Goal: Information Seeking & Learning: Check status

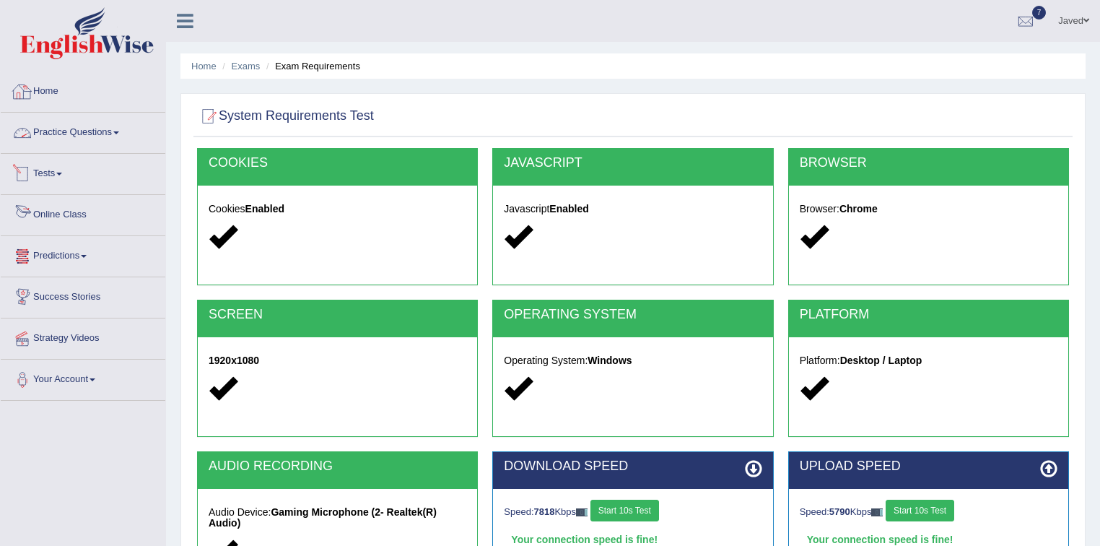
click at [38, 83] on link "Home" at bounding box center [83, 89] width 165 height 36
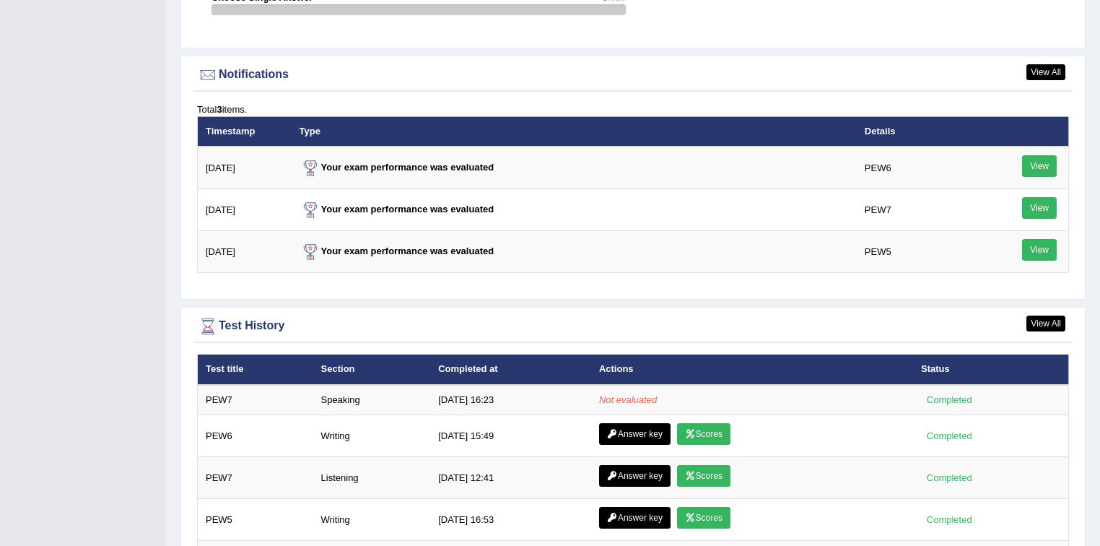
scroll to position [1851, 0]
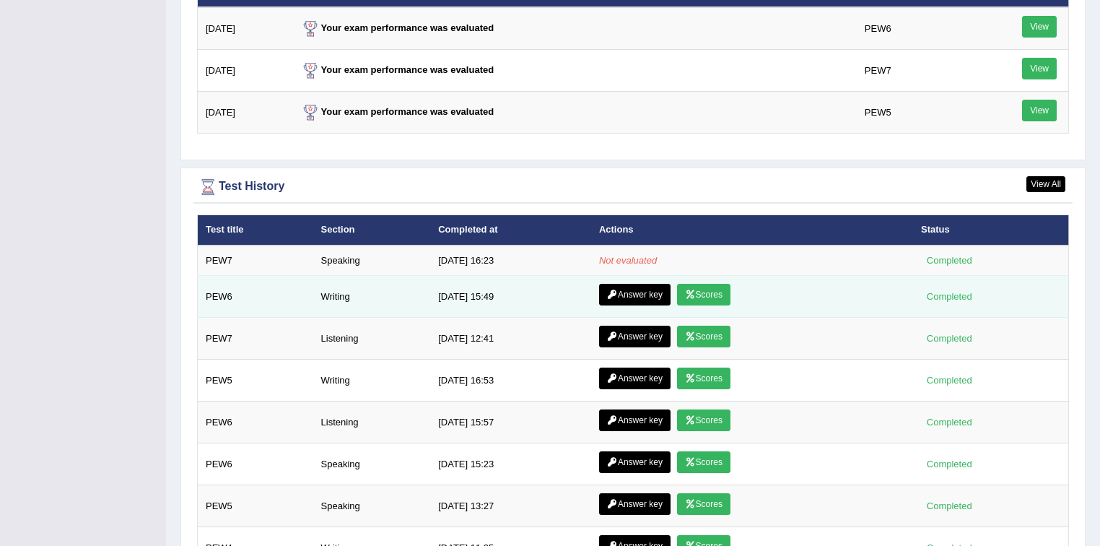
click at [643, 288] on link "Answer key" at bounding box center [634, 295] width 71 height 22
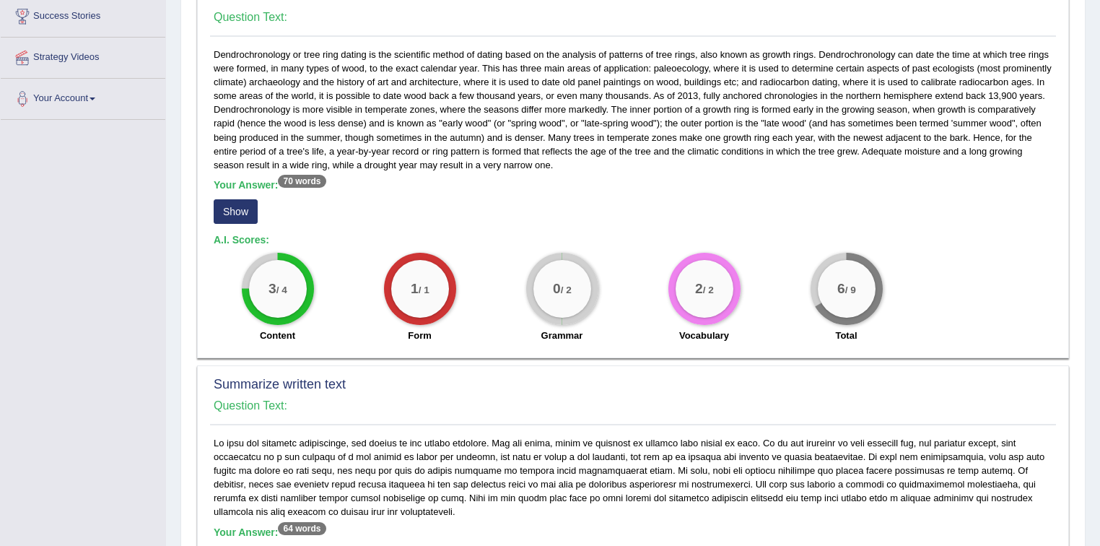
scroll to position [289, 0]
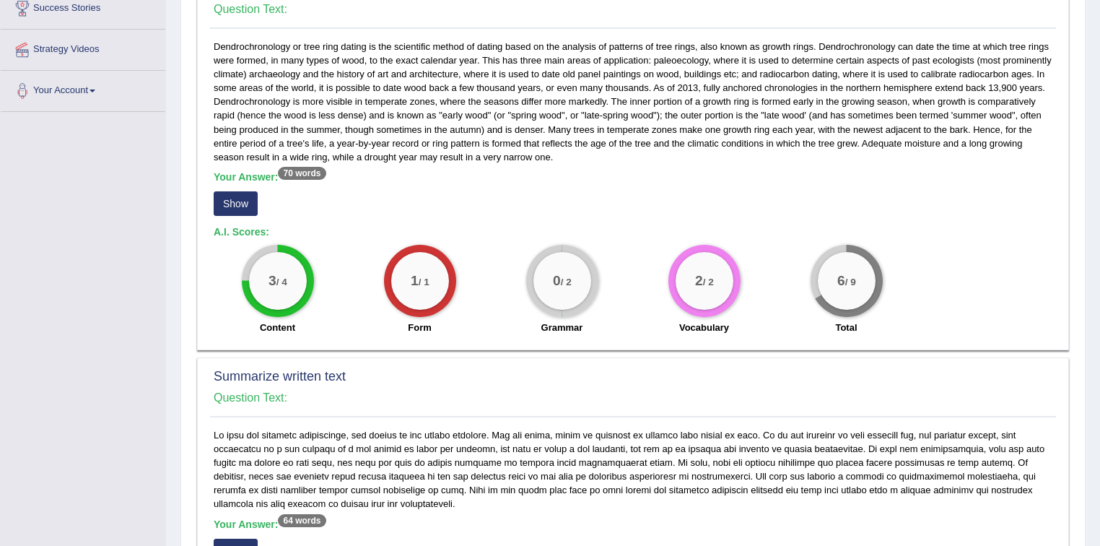
click at [240, 196] on button "Show" at bounding box center [236, 203] width 44 height 25
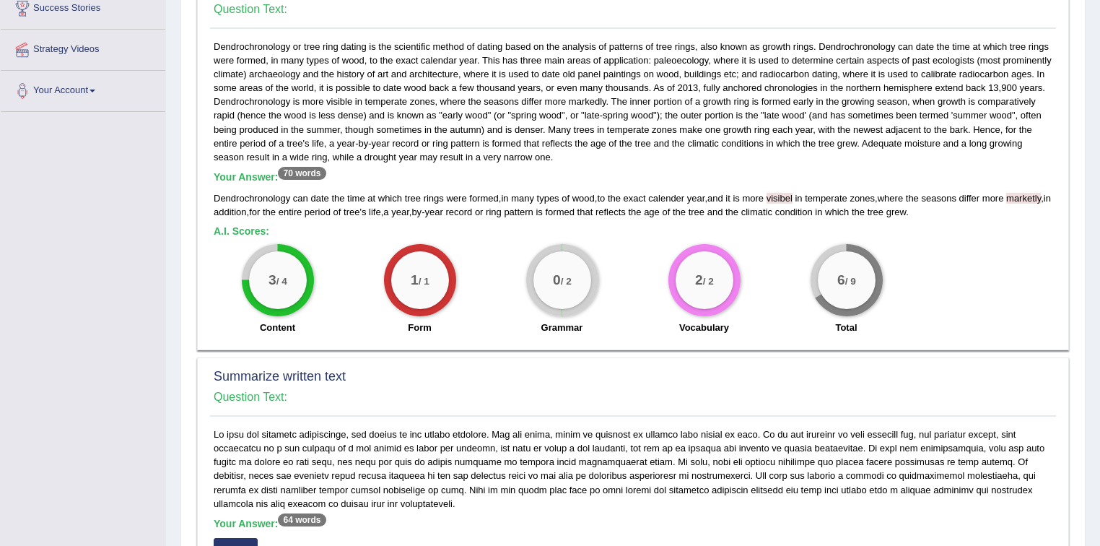
click at [345, 101] on div "Dendrochronology or tree ring dating is the scientific method of dating based o…" at bounding box center [633, 191] width 846 height 302
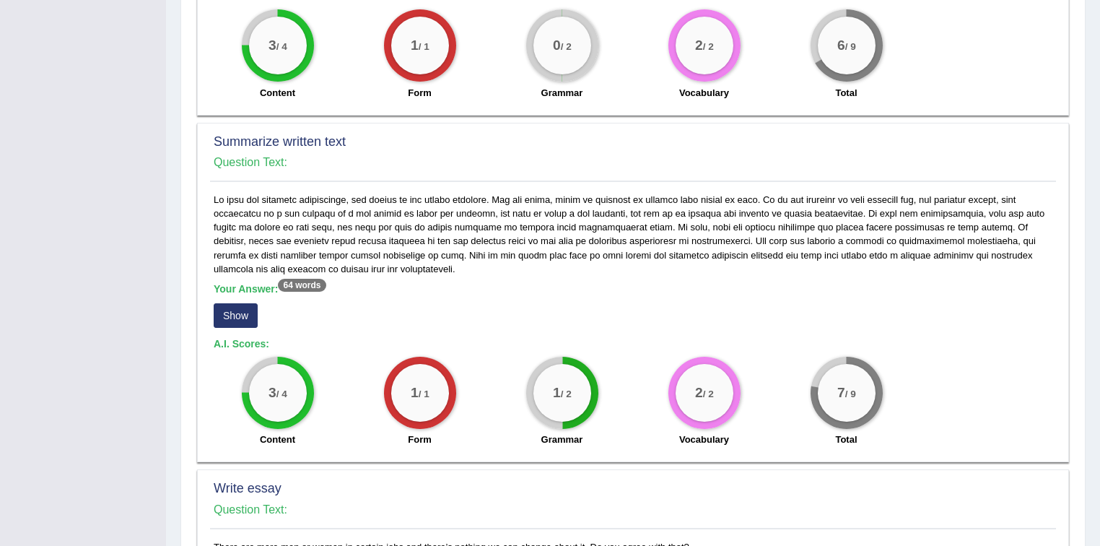
scroll to position [635, 0]
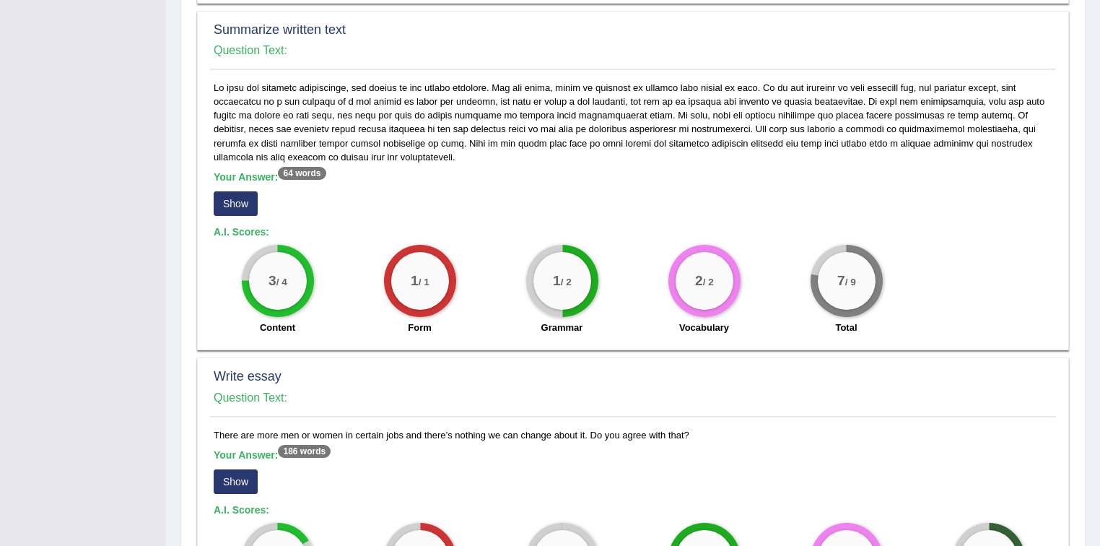
click at [251, 193] on button "Show" at bounding box center [236, 203] width 44 height 25
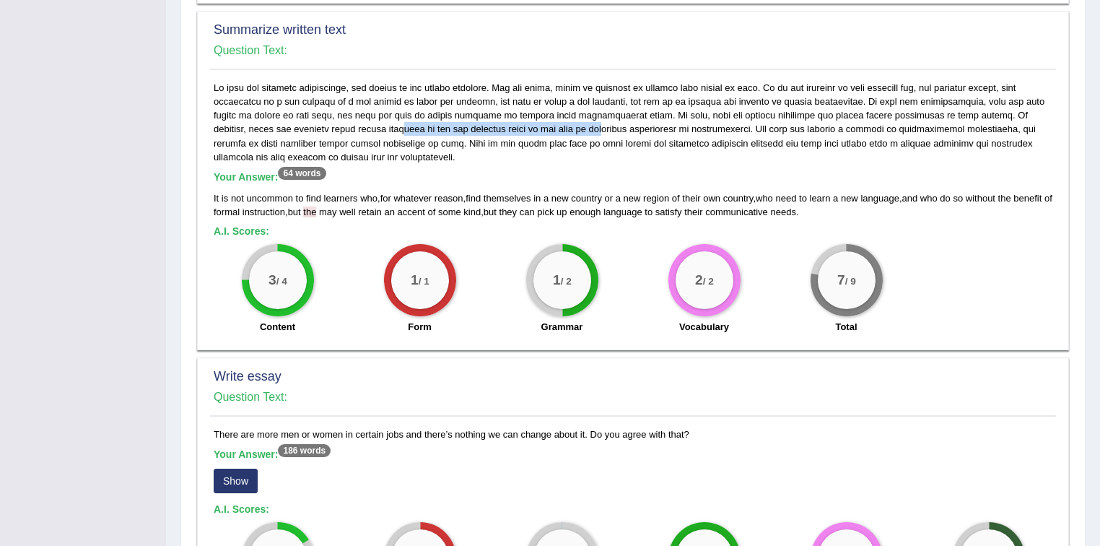
drag, startPoint x: 320, startPoint y: 127, endPoint x: 533, endPoint y: 130, distance: 212.9
click at [531, 130] on div "Your Answer: 64 words It is not uncommon to find learners who , for whatever re…" at bounding box center [633, 211] width 846 height 261
drag, startPoint x: 362, startPoint y: 113, endPoint x: 394, endPoint y: 118, distance: 32.2
click at [394, 118] on div "Your Answer: 64 words It is not uncommon to find learners who , for whatever re…" at bounding box center [633, 211] width 846 height 261
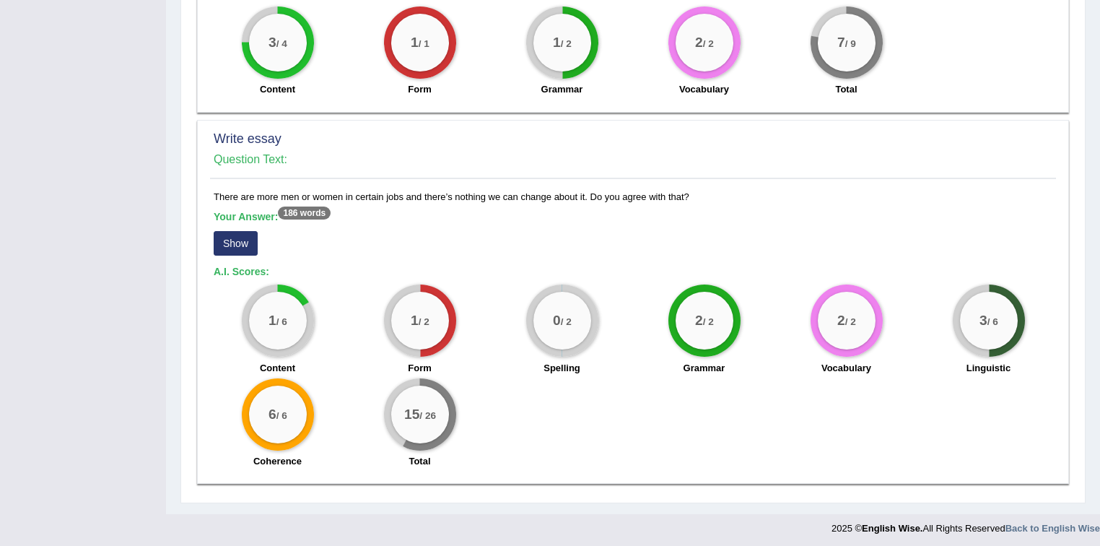
scroll to position [875, 0]
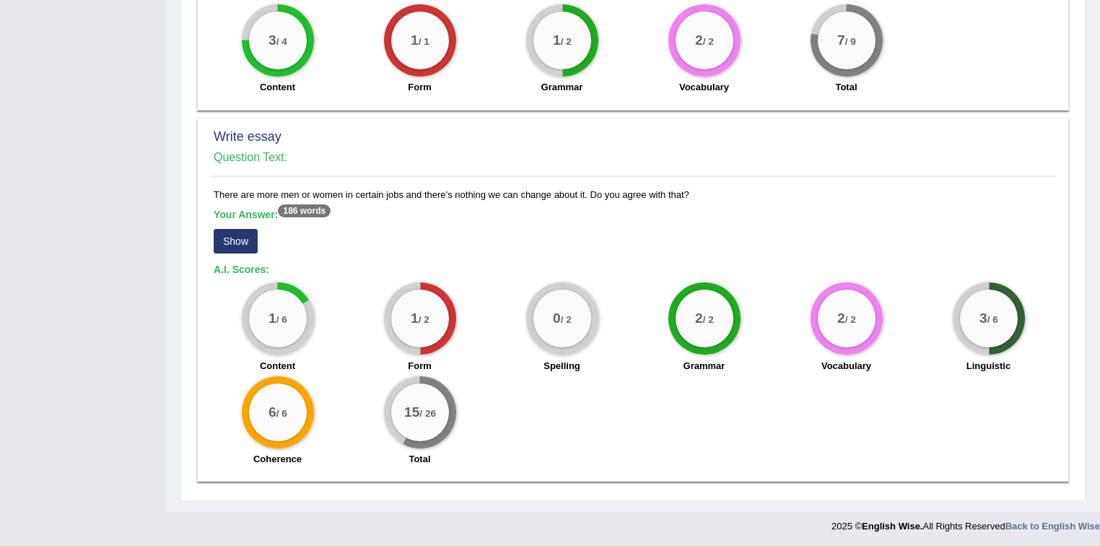
click at [248, 232] on button "Show" at bounding box center [236, 241] width 44 height 25
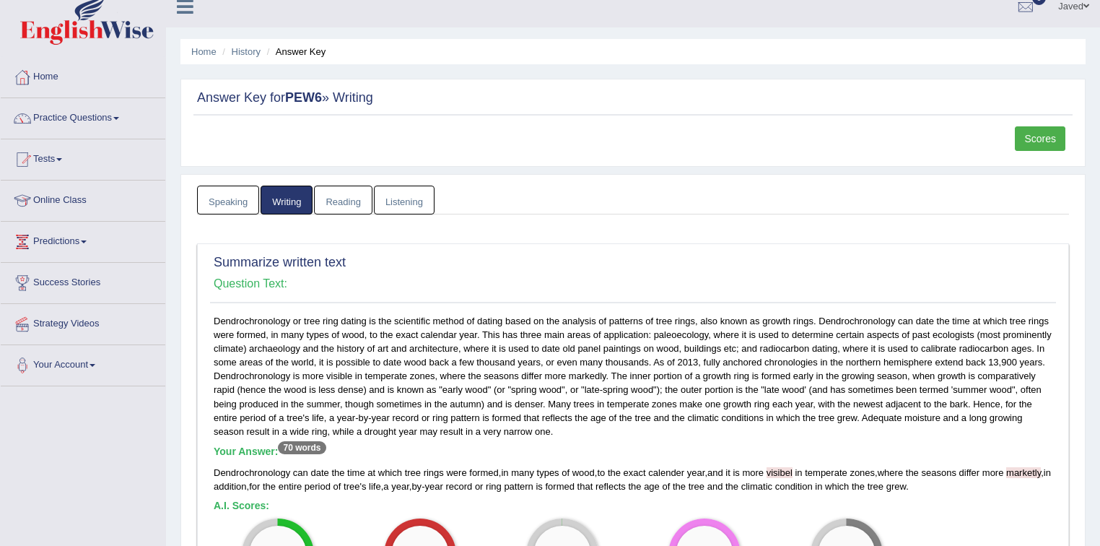
scroll to position [0, 0]
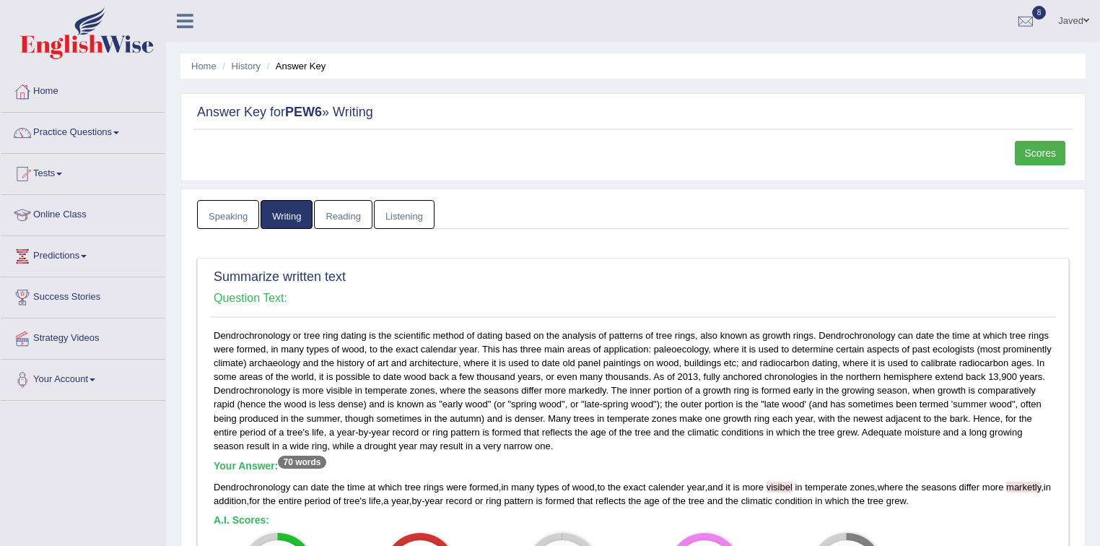
click at [1042, 154] on link "Scores" at bounding box center [1040, 153] width 51 height 25
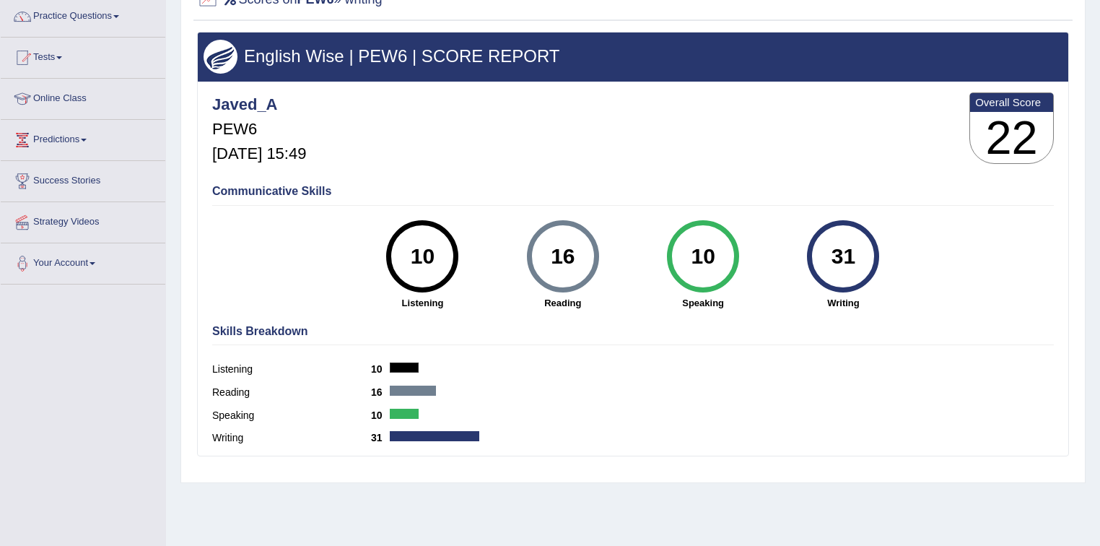
scroll to position [212, 0]
